Goal: Transaction & Acquisition: Download file/media

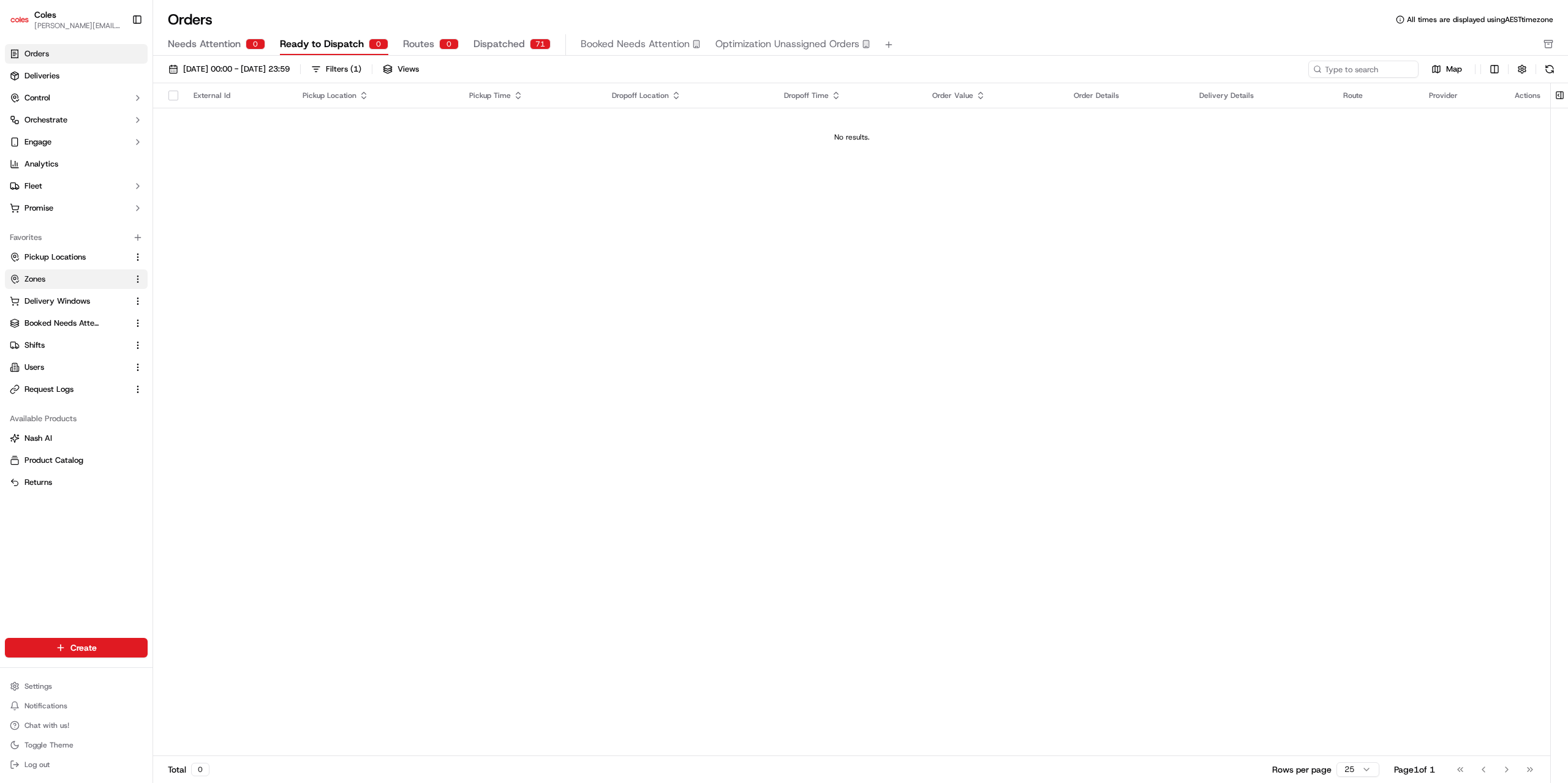
click at [51, 283] on link "Zones" at bounding box center [69, 278] width 118 height 11
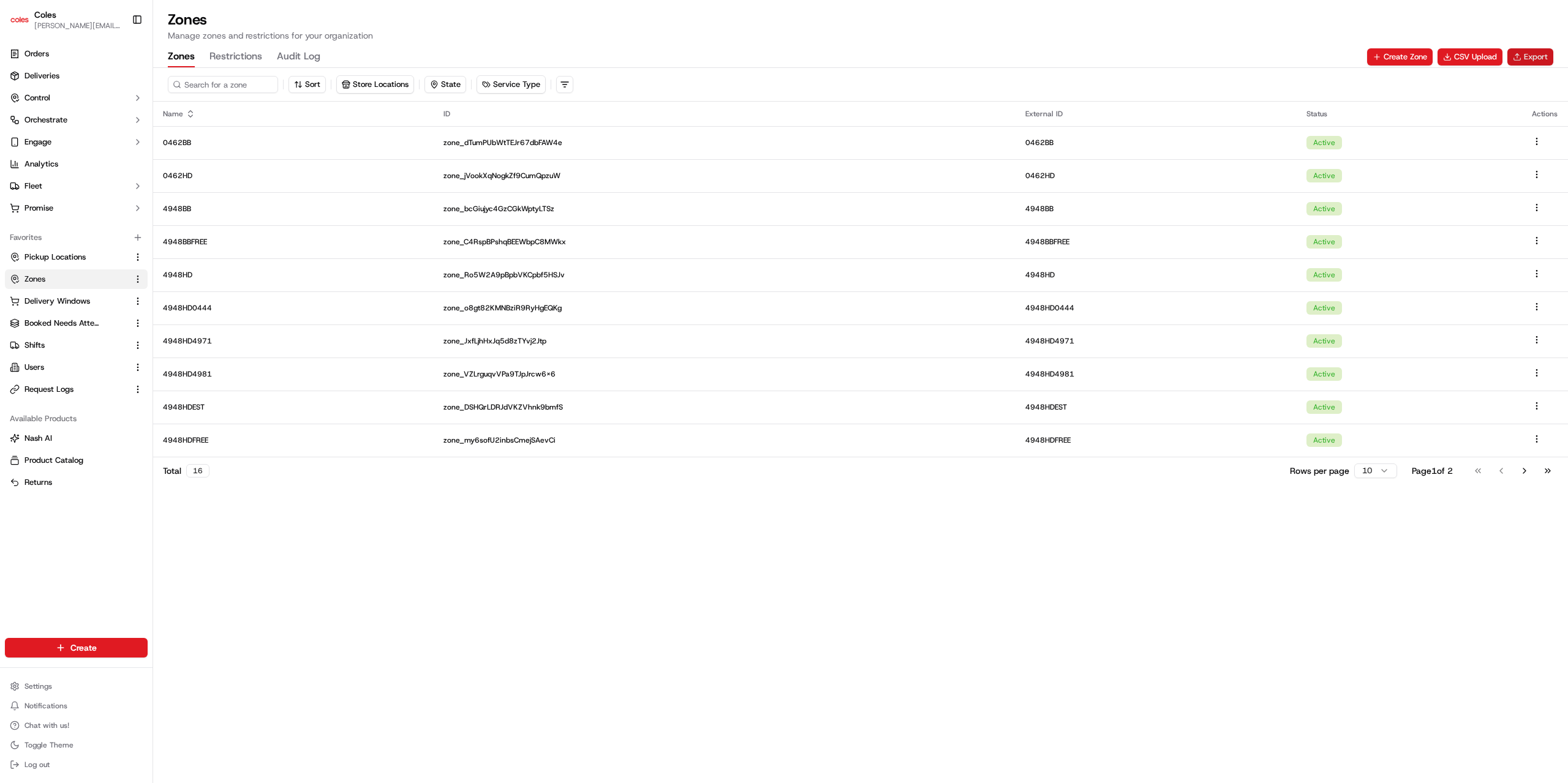
click at [1531, 61] on button "Export" at bounding box center [1530, 57] width 46 height 17
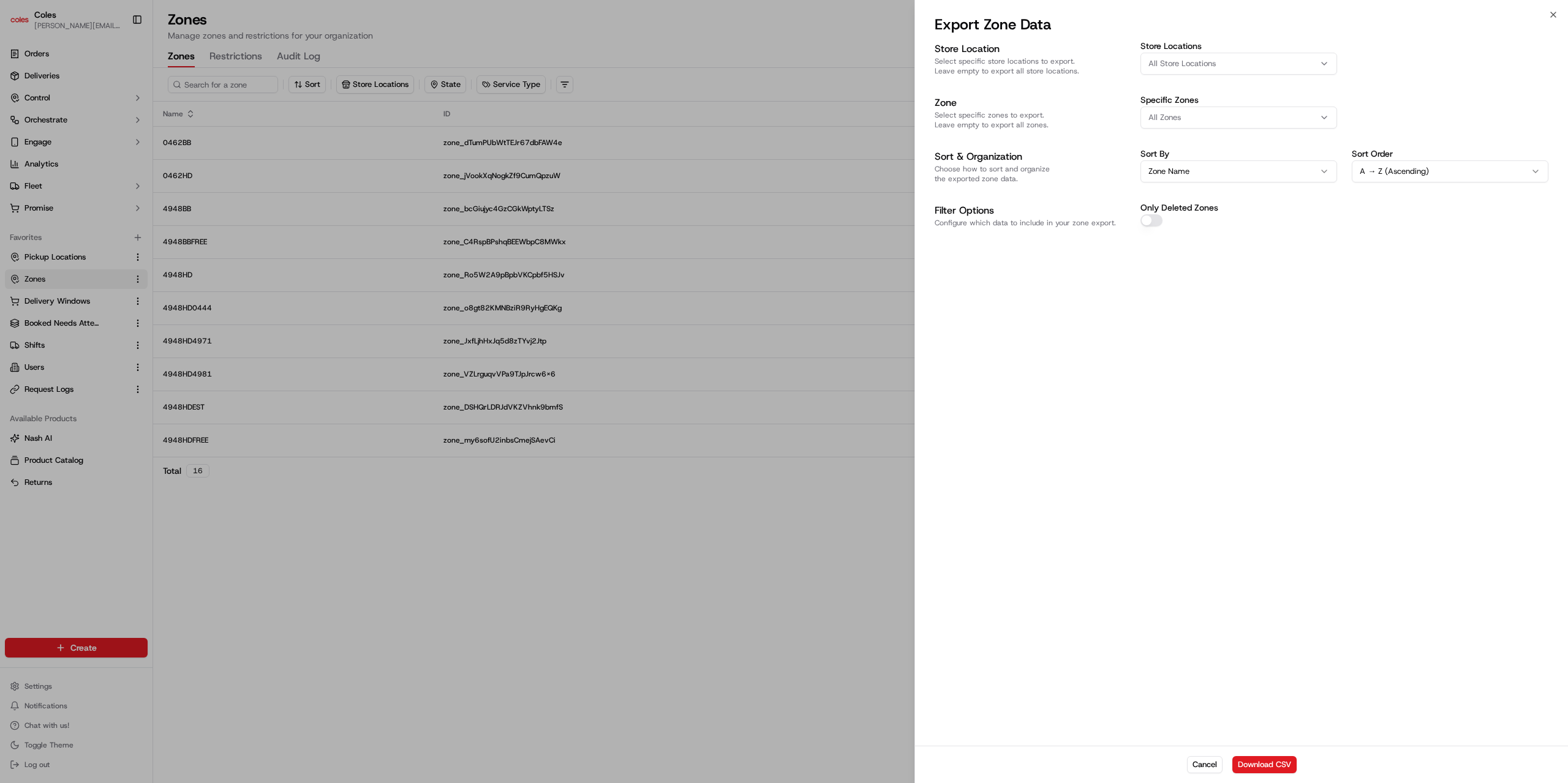
click at [1211, 68] on span "All Store Locations" at bounding box center [1182, 63] width 68 height 11
type input "0462"
click at [1193, 107] on span "[PERSON_NAME] (0462)" at bounding box center [1236, 112] width 151 height 11
click at [1274, 475] on div at bounding box center [784, 392] width 1568 height 783
click at [1269, 762] on button "Download CSV" at bounding box center [1265, 764] width 64 height 17
